Goal: Contribute content: Add original content to the website for others to see

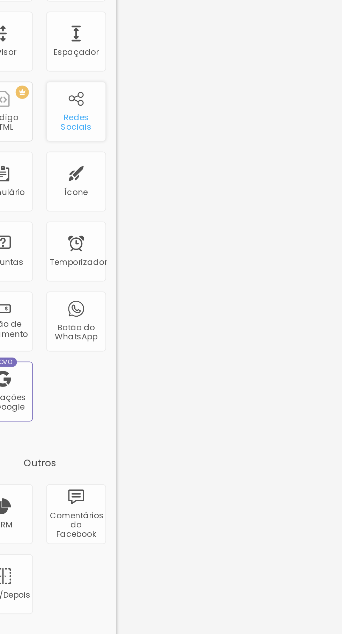
click at [54, 203] on font "Redes Sociais" at bounding box center [59, 208] width 16 height 11
click at [52, 167] on div "Espaçador" at bounding box center [59, 166] width 31 height 31
click at [80, 227] on div "Editar nulo Conteúdo Estilo Avançado Formulário Contato" at bounding box center [120, 325] width 80 height 616
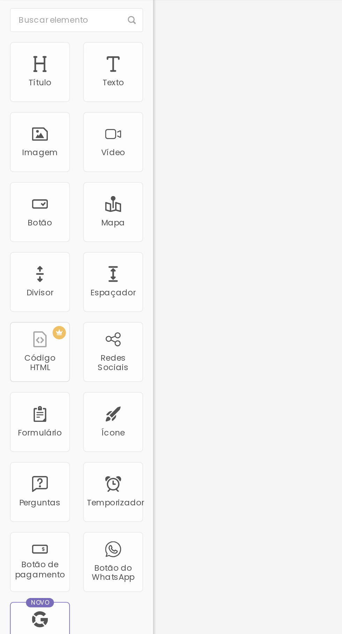
click at [85, 68] on font "Contato" at bounding box center [94, 65] width 18 height 6
click at [80, 34] on li "Conteúdo" at bounding box center [120, 37] width 80 height 7
click at [86, 24] on img "button" at bounding box center [89, 26] width 6 height 6
click at [56, 210] on font "Redes Sociais" at bounding box center [59, 208] width 16 height 11
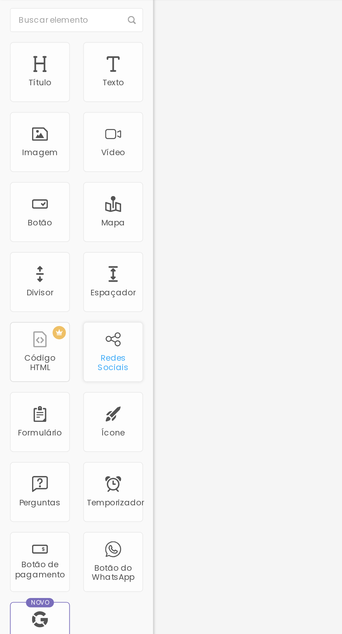
click at [61, 205] on font "Redes Sociais" at bounding box center [59, 208] width 16 height 11
click at [56, 202] on div "Redes Sociais" at bounding box center [59, 202] width 31 height 31
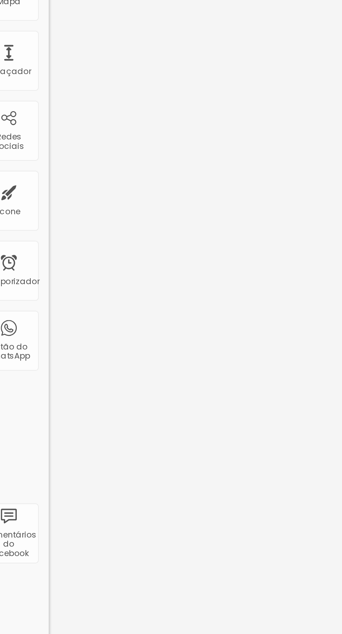
click at [80, 217] on div "Editar nulo Conteúdo Estilo Avançado Formulário Contato" at bounding box center [120, 325] width 80 height 616
click at [80, 236] on div "Editar nulo Conteúdo Estilo Avançado Formulário Contato" at bounding box center [120, 325] width 80 height 616
click at [71, 225] on div "Ícone" at bounding box center [59, 239] width 31 height 31
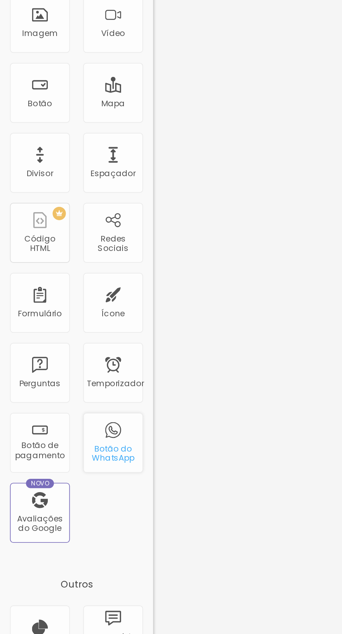
click at [56, 312] on div "Botão do WhatsApp" at bounding box center [59, 312] width 31 height 31
click at [55, 320] on font "Botão do WhatsApp" at bounding box center [59, 318] width 22 height 11
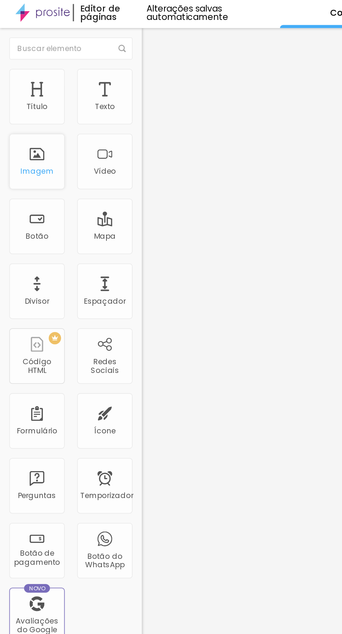
click at [19, 94] on div "Imagem" at bounding box center [20, 92] width 31 height 31
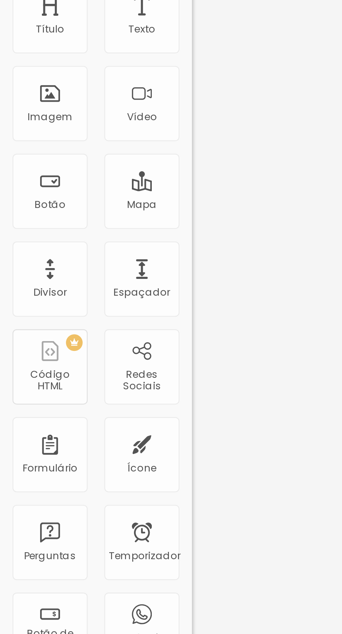
click at [85, 60] on font "Adicionar imagem" at bounding box center [105, 57] width 41 height 6
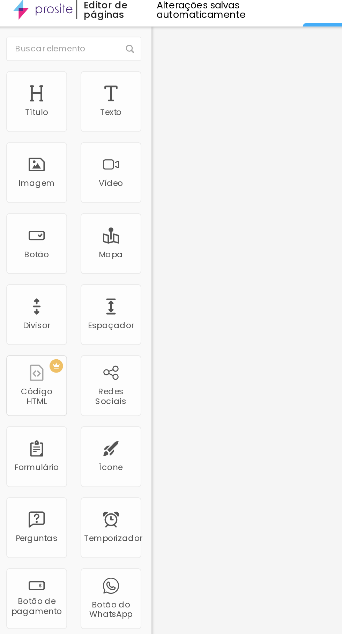
click at [80, 419] on img at bounding box center [82, 421] width 5 height 5
click at [80, 202] on font "Instagram" at bounding box center [91, 205] width 23 height 6
click at [80, 299] on input "https://" at bounding box center [122, 302] width 84 height 7
type input "h"
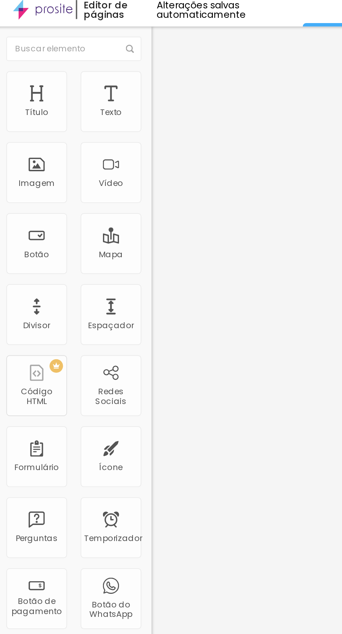
type input "https://www.instagram.com/milenaeileen_?igsh=MThtcHE5eTV2NWxleA=="
click at [80, 71] on div "TikTok" at bounding box center [120, 65] width 80 height 22
click at [80, 98] on input "text" at bounding box center [122, 95] width 84 height 7
type input "https://www.tiktok.com/@milena.2606_?_t=ZM-8zHftLxnbNN&_r=1"
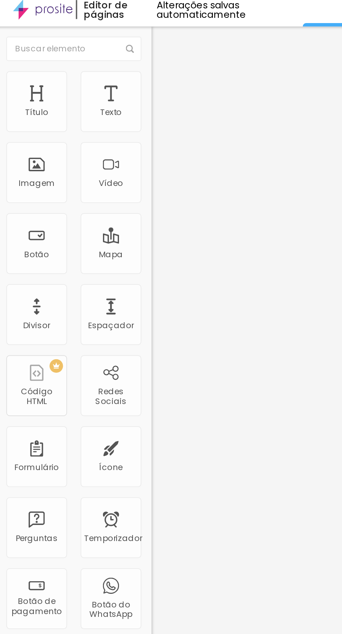
scroll to position [0, 85]
click at [80, 46] on li "Estilo" at bounding box center [120, 44] width 80 height 7
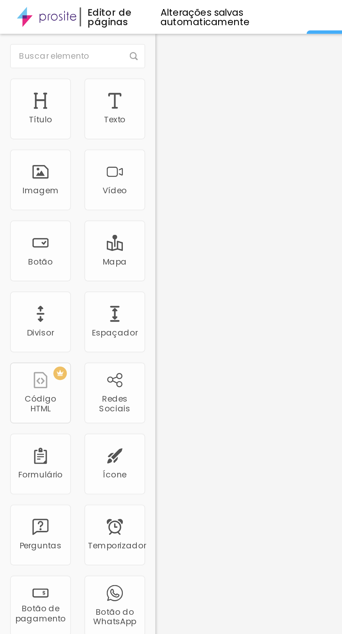
click at [80, 28] on button "Editar nulo" at bounding box center [120, 25] width 80 height 16
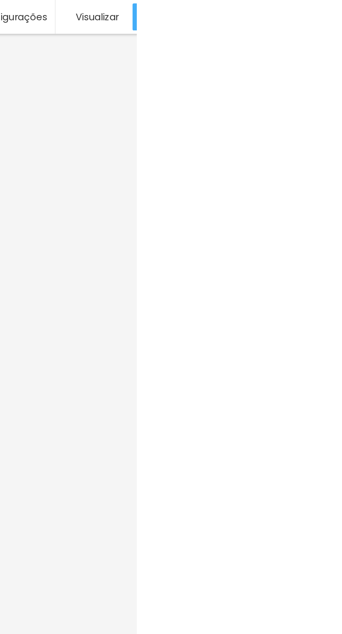
scroll to position [0, 0]
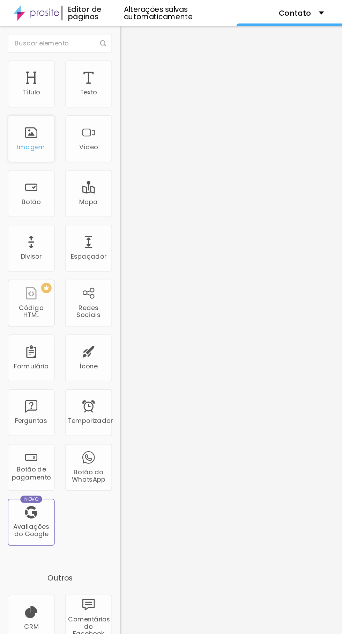
click at [11, 92] on div "Imagem" at bounding box center [20, 92] width 31 height 31
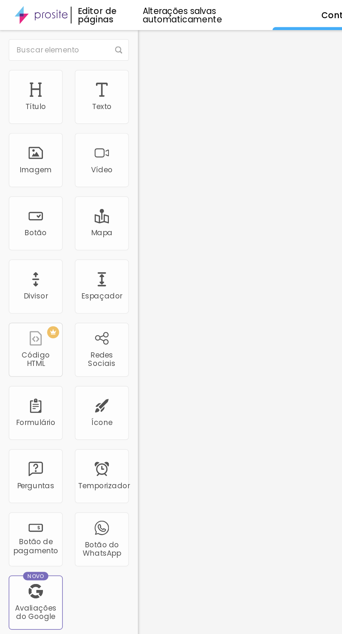
click at [80, 132] on div "Link" at bounding box center [120, 130] width 80 height 4
click at [80, 109] on font "Original" at bounding box center [88, 106] width 17 height 6
click at [80, 122] on font "Quadrado" at bounding box center [91, 119] width 23 height 6
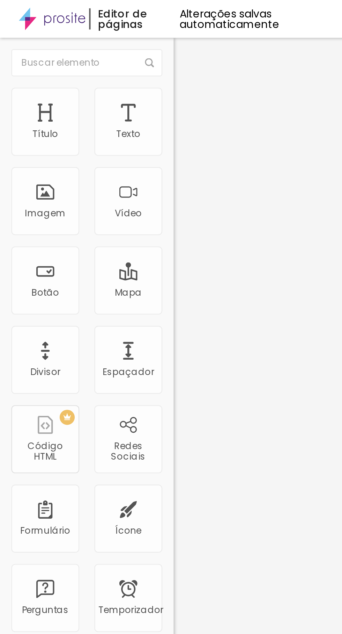
click at [80, 41] on li "Estilo" at bounding box center [120, 44] width 80 height 7
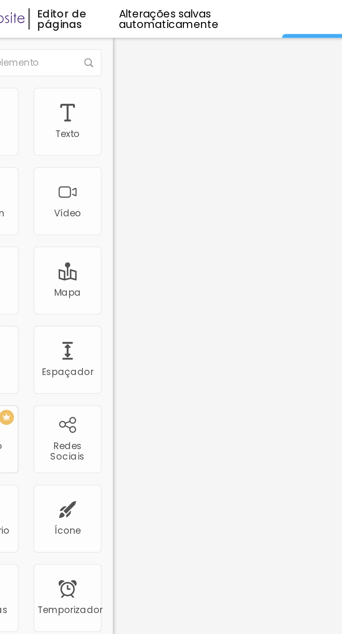
type input "95"
type input "85"
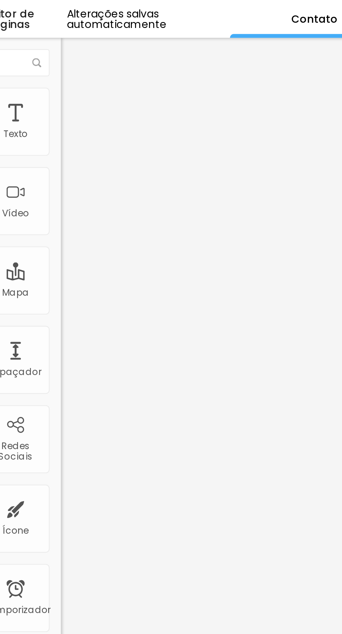
type input "90"
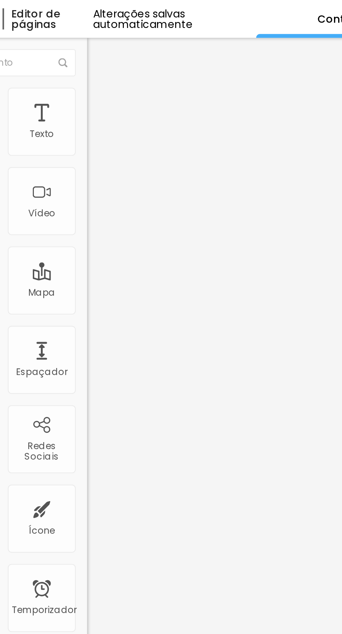
type input "95"
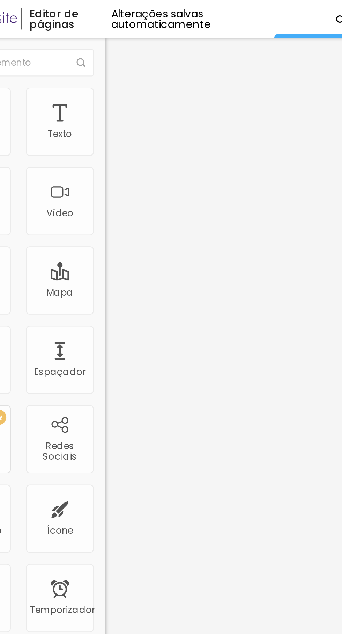
type input "90"
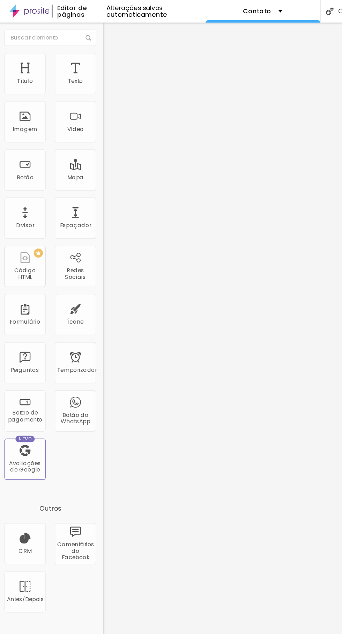
type input "75"
type input "65"
type input "60"
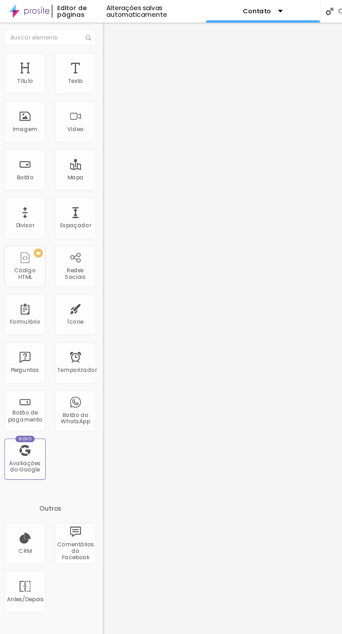
type input "60"
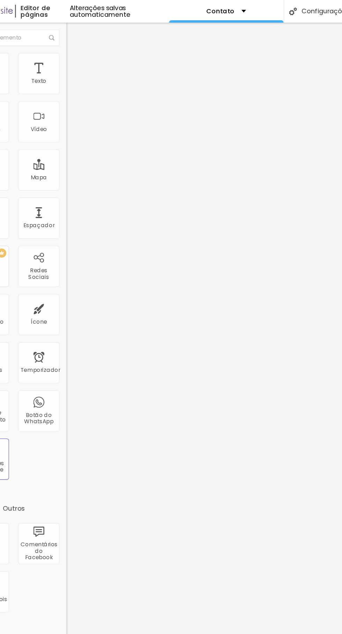
type input "65"
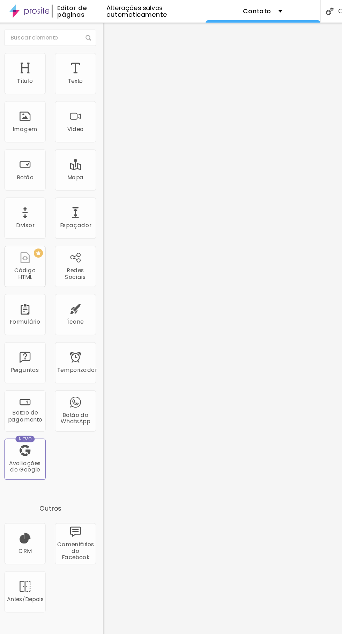
type input "100"
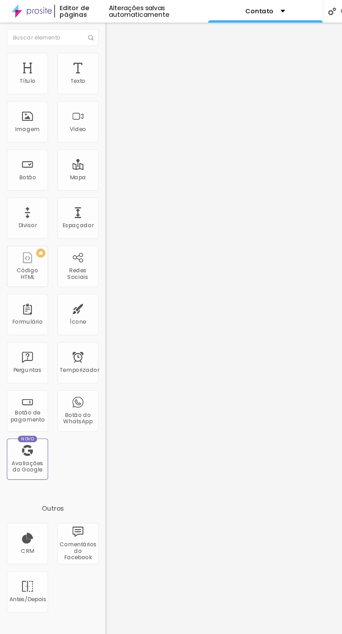
type input "89"
type input "25"
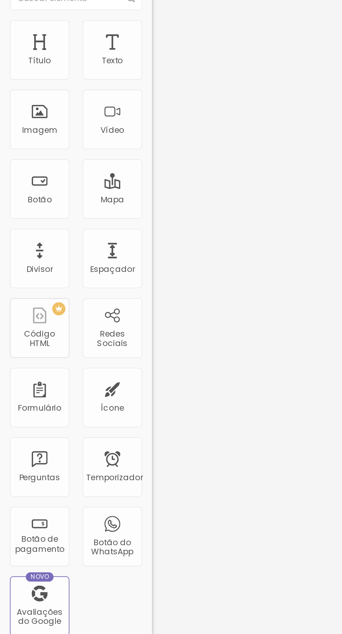
type input "15"
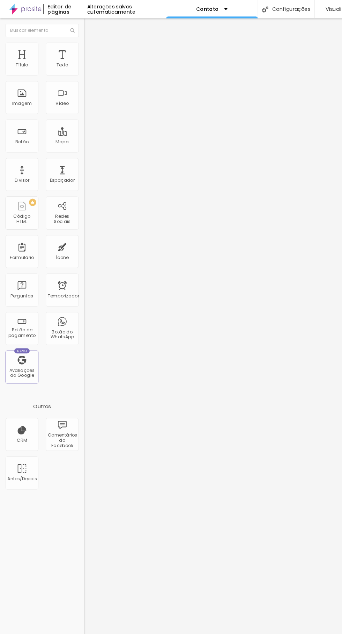
click at [80, 40] on img at bounding box center [83, 37] width 6 height 6
click at [86, 26] on div "Editar nulo" at bounding box center [104, 26] width 36 height 6
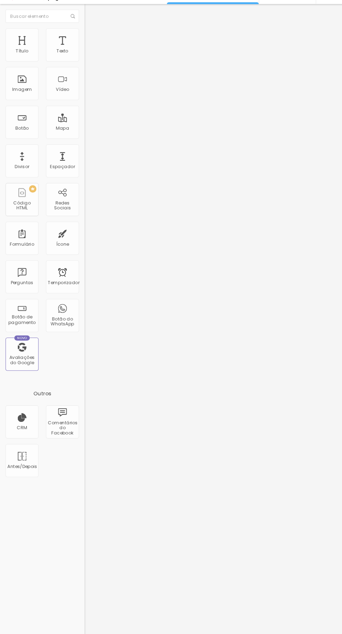
click at [86, 26] on img "button" at bounding box center [89, 26] width 6 height 6
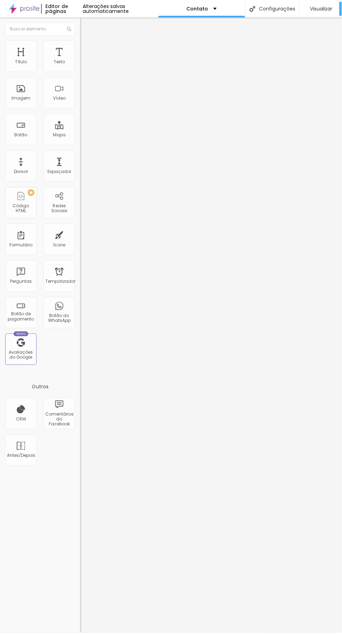
click at [86, 26] on img "button" at bounding box center [89, 26] width 6 height 6
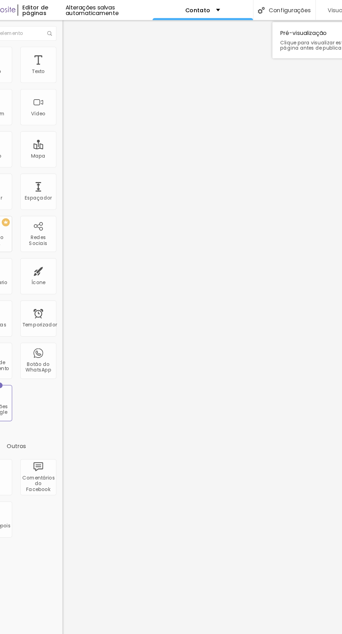
click at [312, 7] on font "Visualizar" at bounding box center [322, 8] width 22 height 7
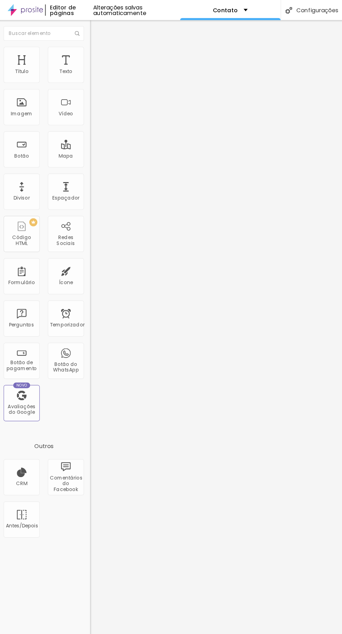
click at [85, 60] on font "Adicionar imagem" at bounding box center [105, 57] width 41 height 6
